Goal: Book appointment/travel/reservation

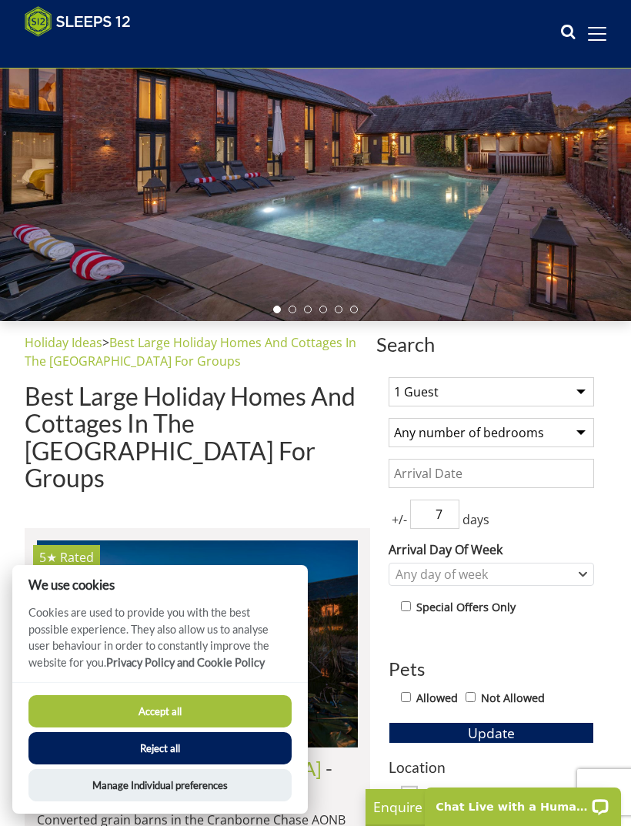
click at [582, 390] on select "1 Guest 2 Guests 3 Guests 4 Guests 5 Guests 6 Guests 7 Guests 8 Guests 9 Guests…" at bounding box center [491, 391] width 205 height 29
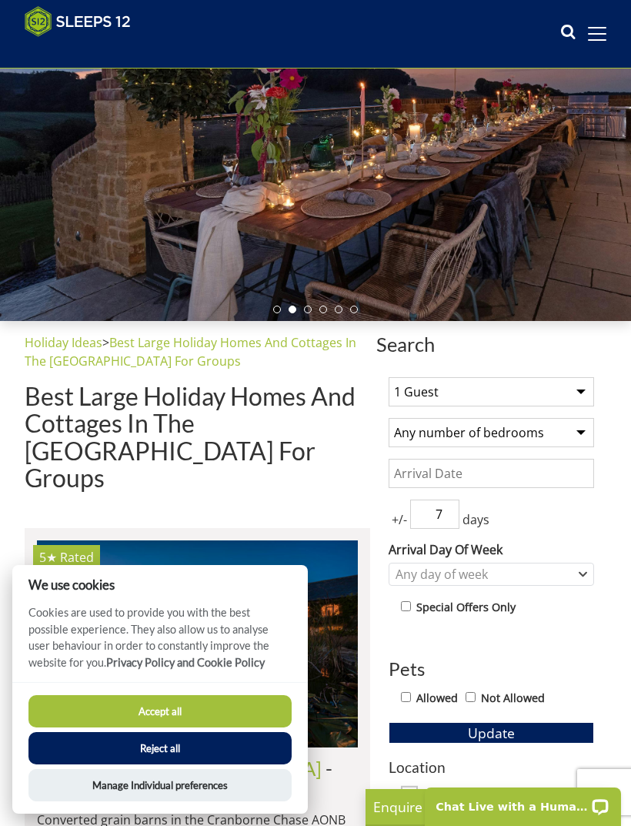
select select "10"
click at [586, 429] on select "Any number of bedrooms 4 Bedrooms 5 Bedrooms 6 Bedrooms 7 Bedrooms 8 Bedrooms 9…" at bounding box center [491, 432] width 205 height 29
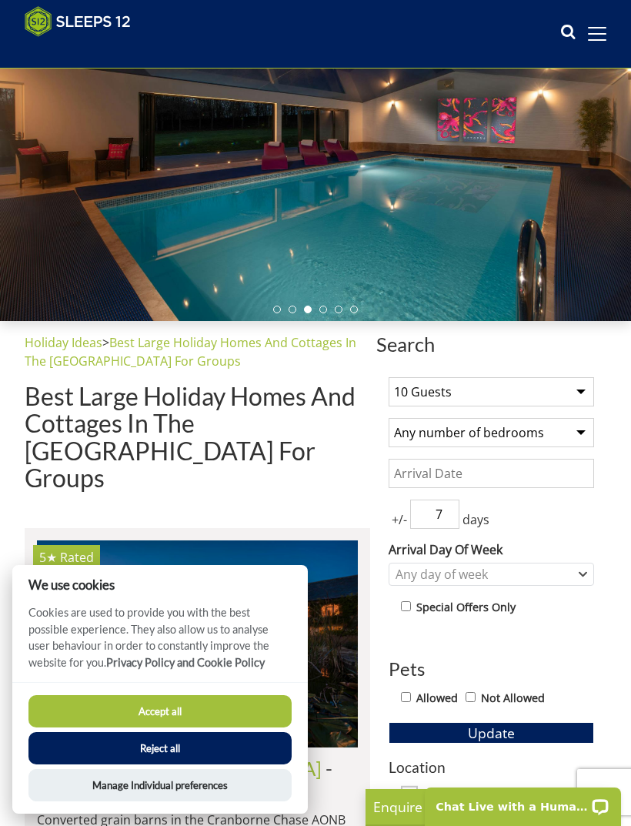
select select "5"
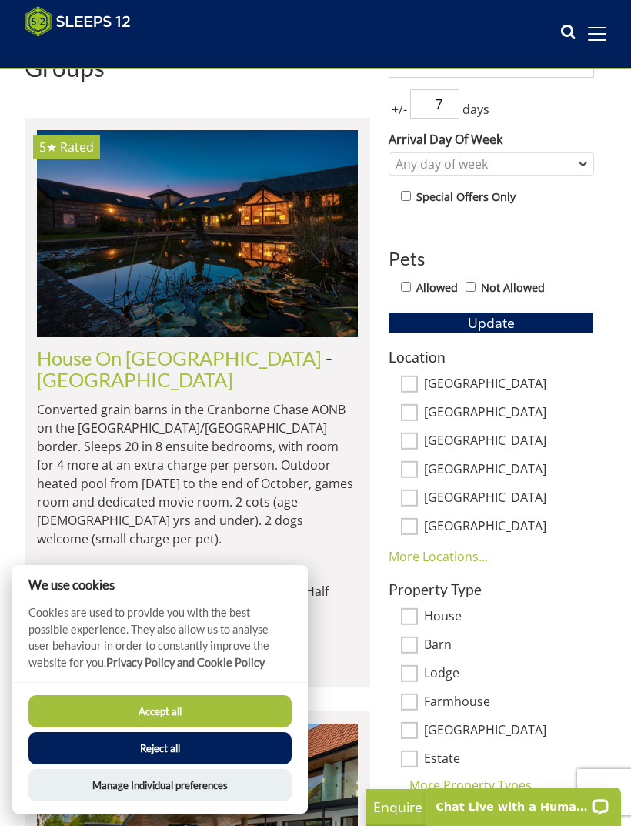
scroll to position [577, 0]
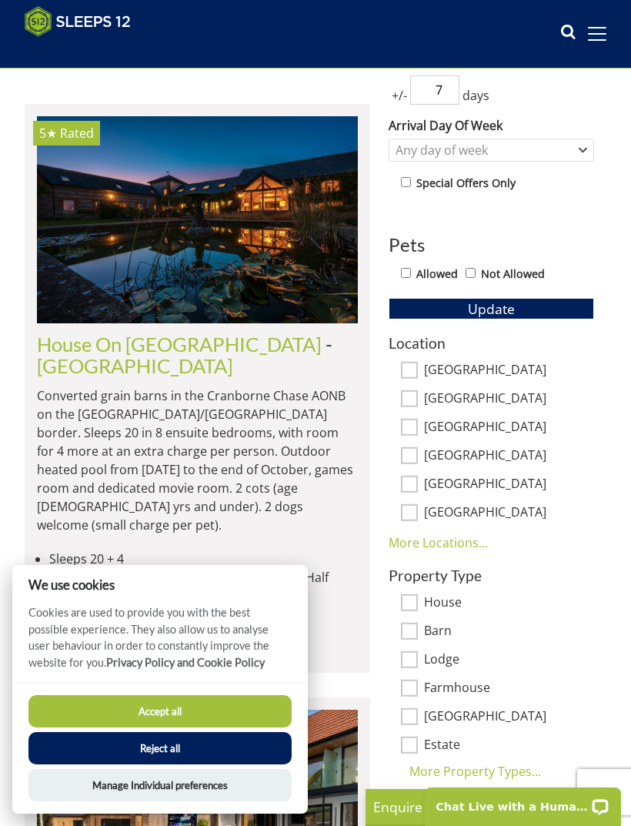
click at [210, 727] on button "Accept all" at bounding box center [159, 711] width 263 height 32
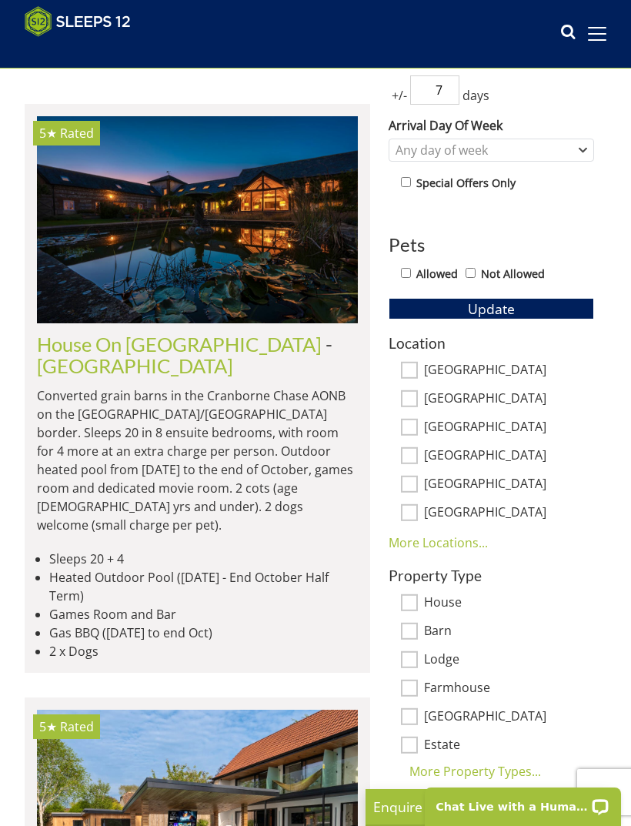
click at [535, 64] on input "Date" at bounding box center [491, 49] width 205 height 29
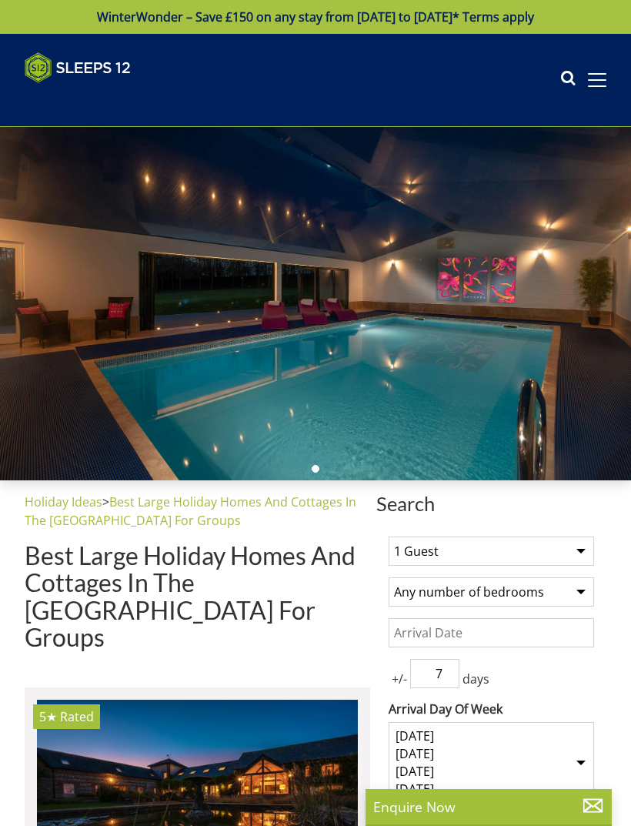
select select
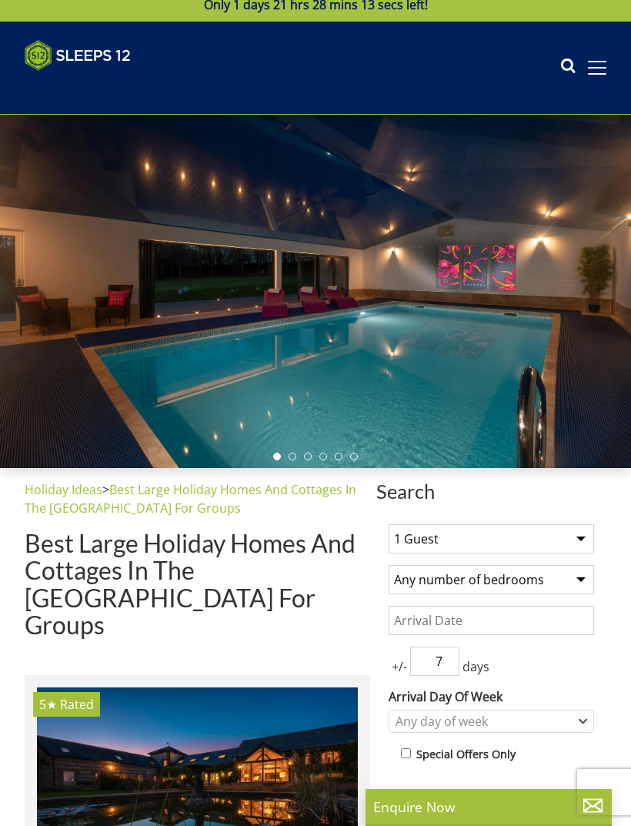
click at [533, 613] on input "Date" at bounding box center [491, 620] width 205 height 29
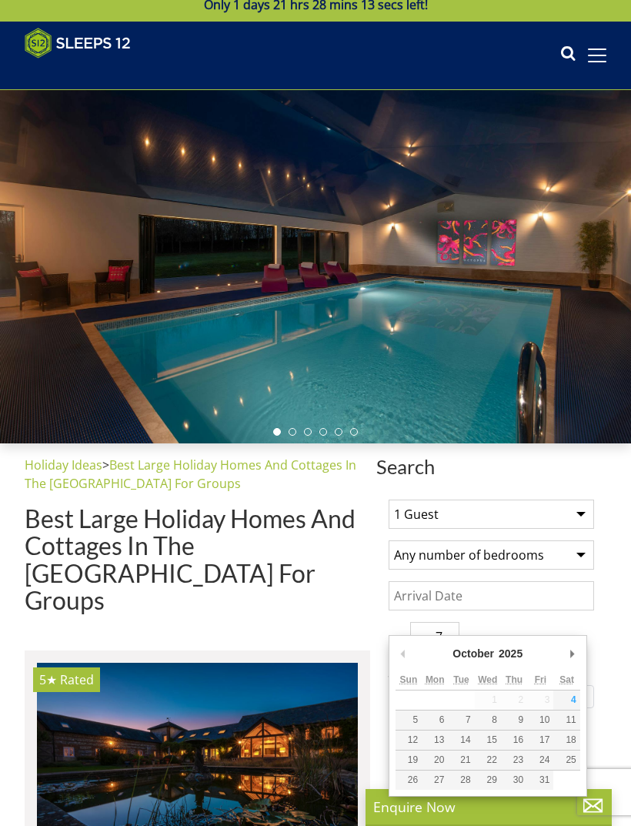
scroll to position [108, 0]
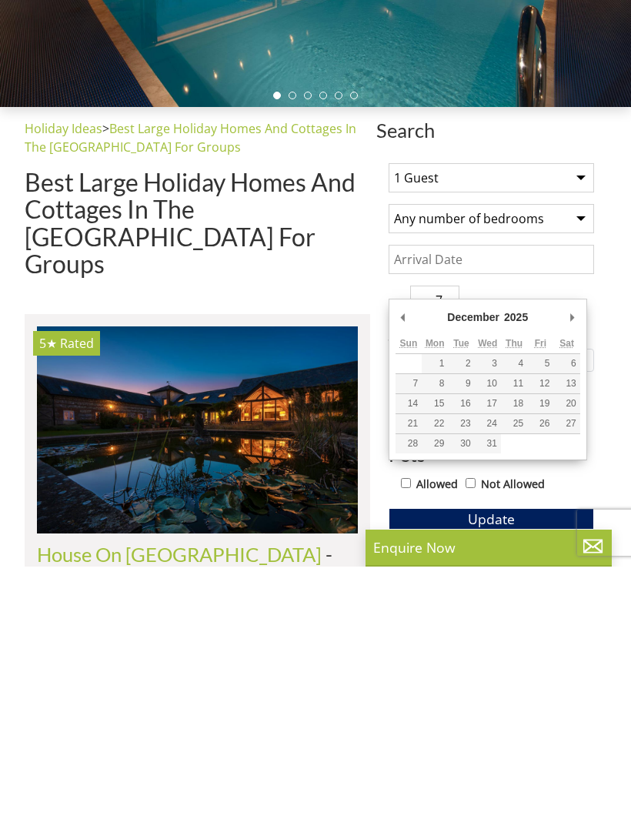
type input "[DATE]"
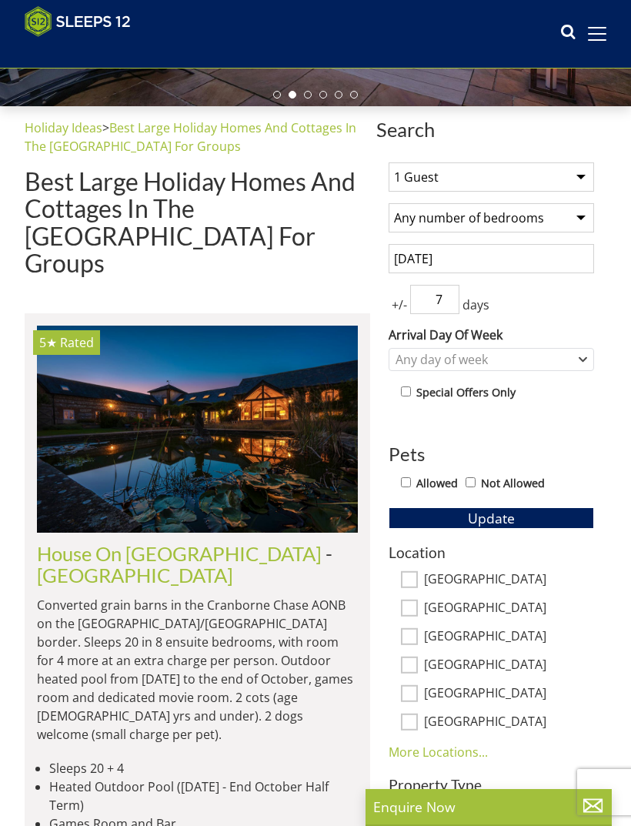
click at [404, 306] on span "+/-" at bounding box center [400, 305] width 22 height 18
click at [451, 295] on input "7" at bounding box center [434, 299] width 49 height 29
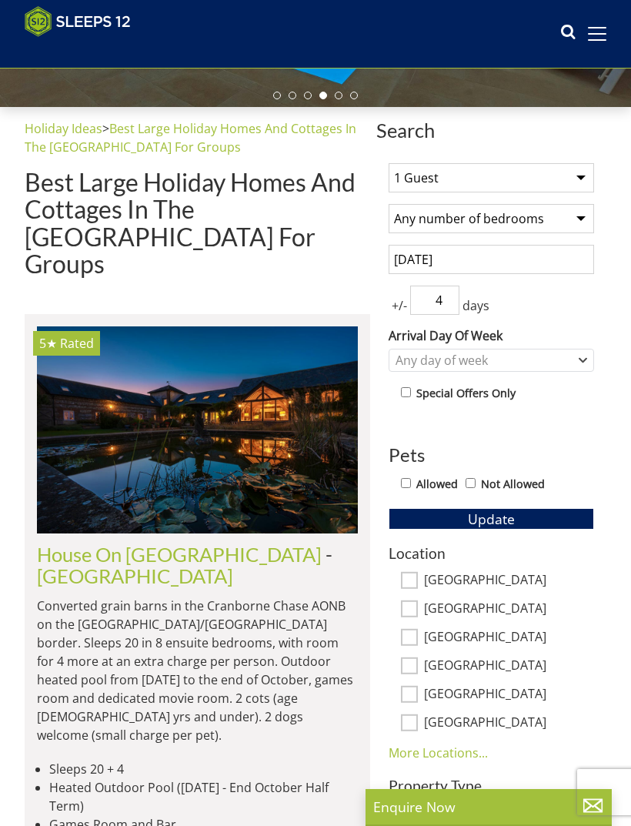
type input "4"
click at [541, 513] on button "Update" at bounding box center [491, 519] width 205 height 22
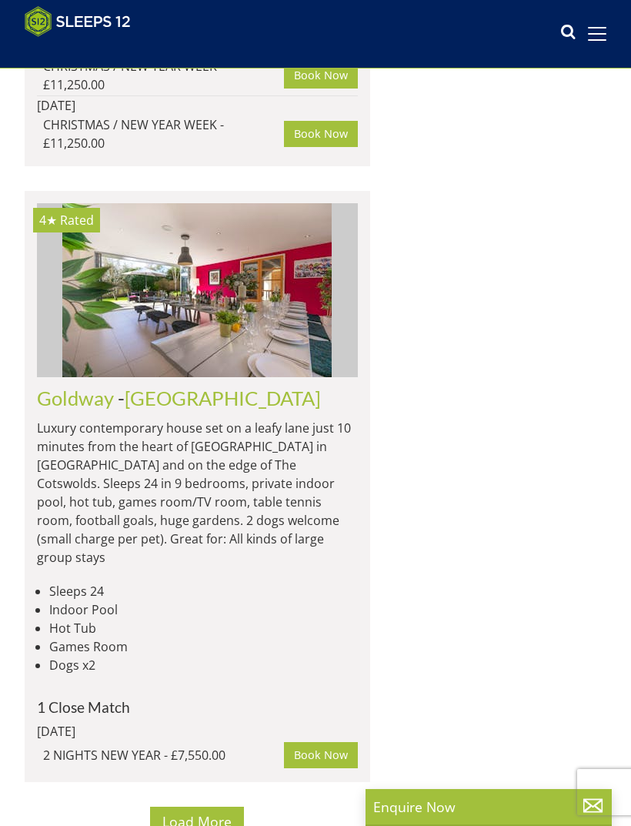
scroll to position [9713, 0]
